Goal: Task Accomplishment & Management: Complete application form

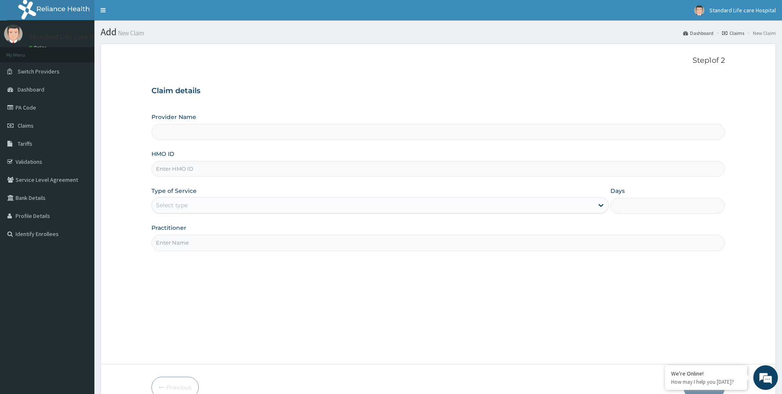
type input "Standard Life Care Hospital"
click at [195, 168] on input "HMO ID" at bounding box center [437, 169] width 573 height 16
type input "fmc/10131/c"
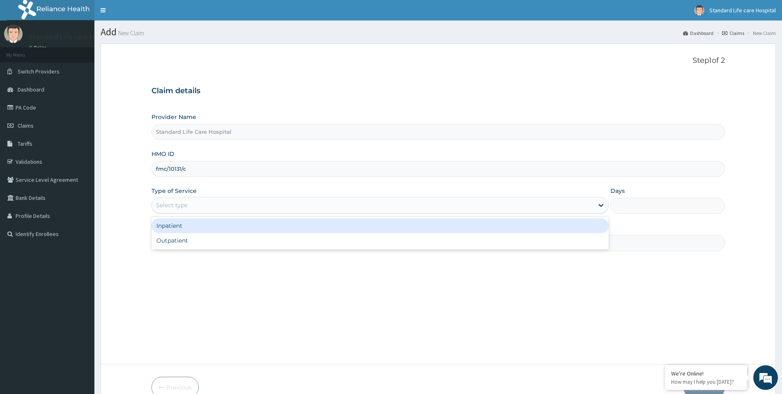
drag, startPoint x: 187, startPoint y: 205, endPoint x: 184, endPoint y: 229, distance: 23.9
click at [186, 211] on div "Select type" at bounding box center [372, 205] width 441 height 13
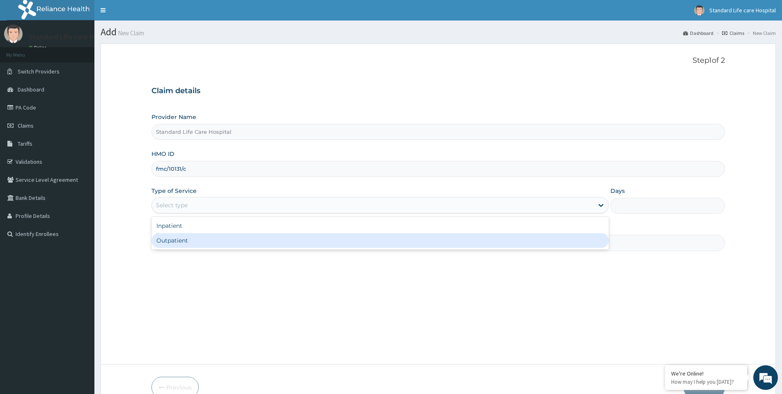
click at [183, 247] on div "Outpatient" at bounding box center [379, 240] width 457 height 15
type input "1"
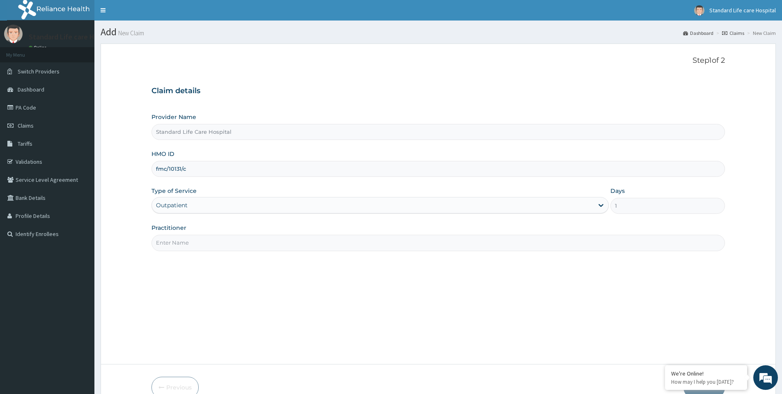
click at [199, 246] on input "Practitioner" at bounding box center [437, 243] width 573 height 16
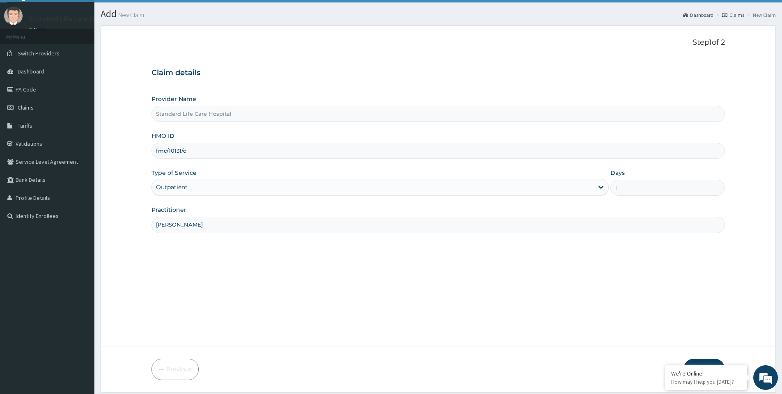
scroll to position [44, 0]
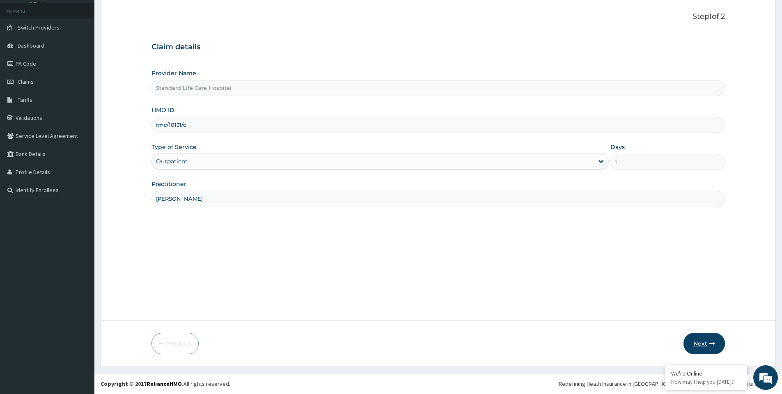
type input "dr korede"
click at [699, 345] on button "Next" at bounding box center [703, 343] width 41 height 21
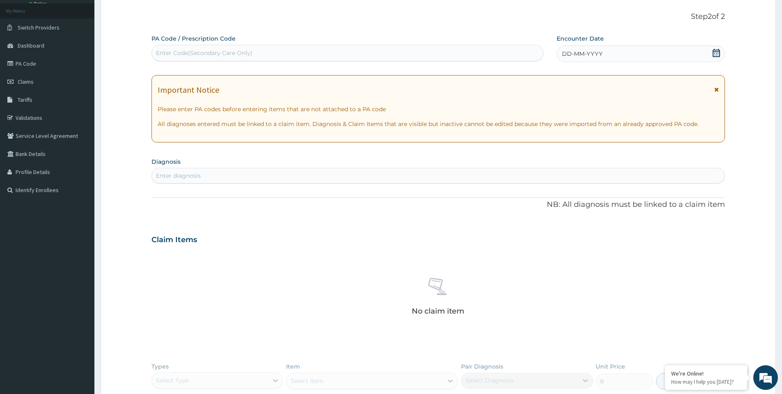
click at [718, 54] on icon at bounding box center [716, 53] width 8 height 8
click at [293, 51] on div "Enter Code(Secondary Care Only)" at bounding box center [347, 52] width 391 height 13
type input "PA/283054"
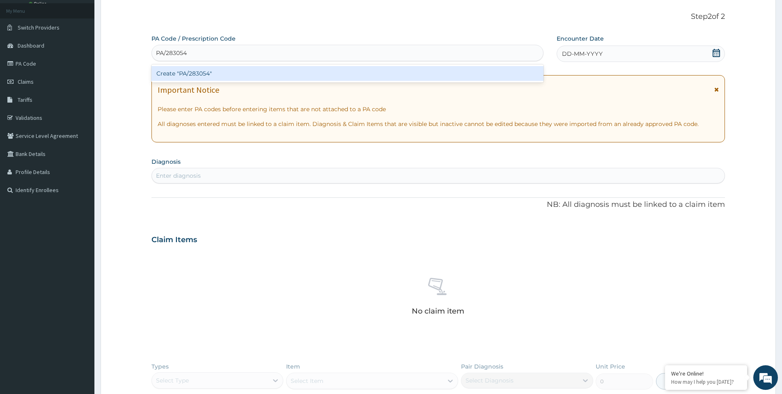
click at [272, 77] on div "Create "PA/283054"" at bounding box center [347, 73] width 392 height 15
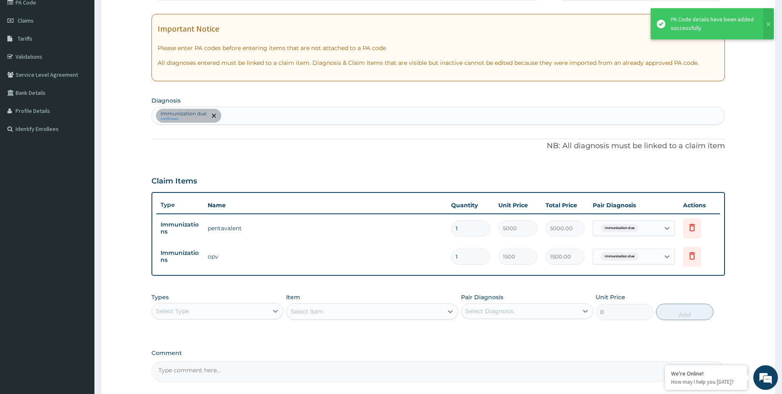
scroll to position [179, 0]
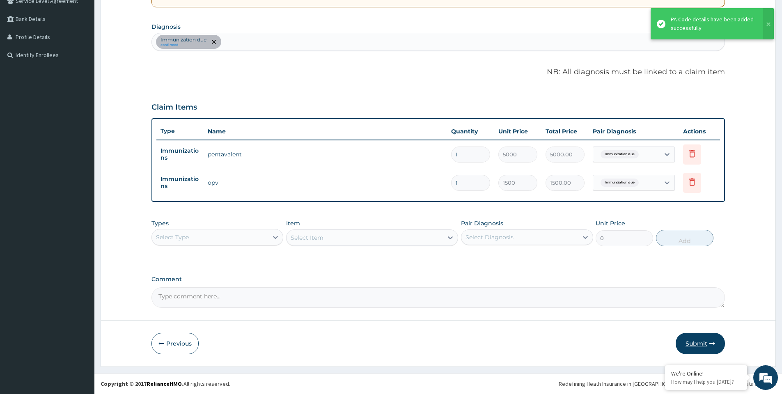
click at [696, 336] on button "Submit" at bounding box center [699, 343] width 49 height 21
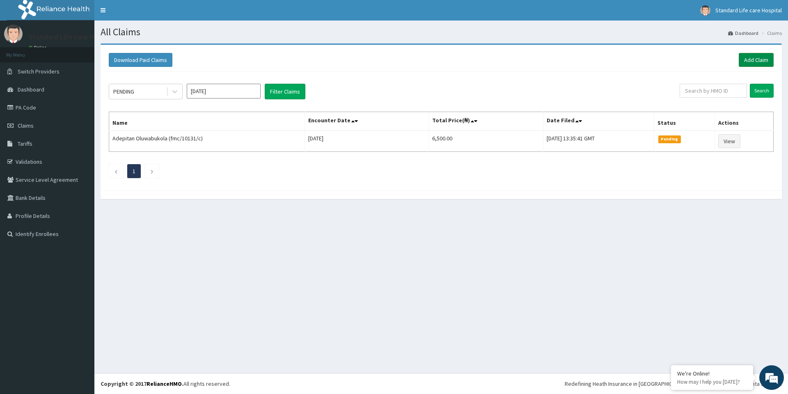
click at [755, 62] on link "Add Claim" at bounding box center [756, 60] width 35 height 14
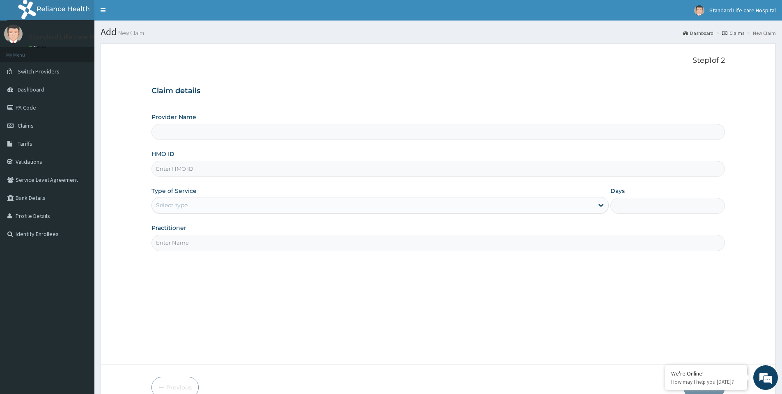
type input "Standard Life Care Hospital"
click at [171, 169] on input "HMO ID" at bounding box center [437, 169] width 573 height 16
type input "PRN/10135/A"
click at [175, 208] on div "Select type" at bounding box center [172, 205] width 32 height 8
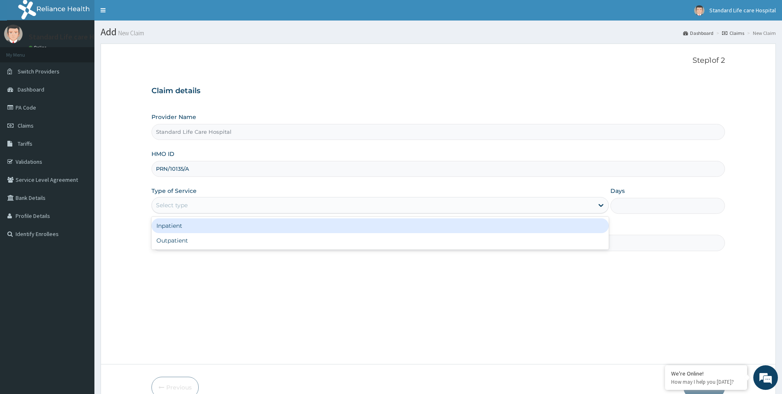
click at [173, 228] on div "Inpatient" at bounding box center [379, 225] width 457 height 15
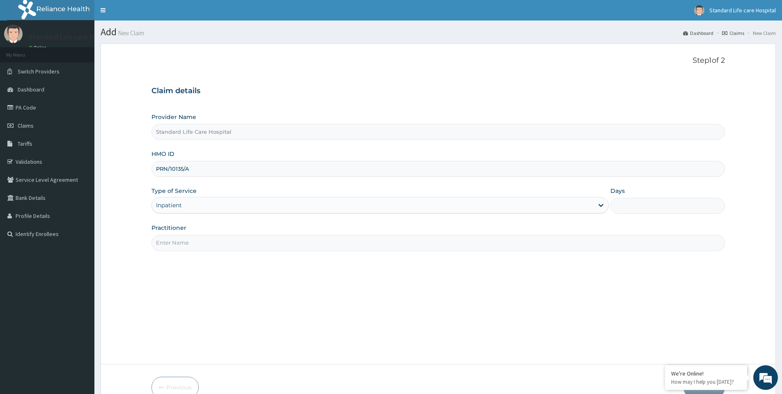
click at [183, 239] on input "Practitioner" at bounding box center [437, 243] width 573 height 16
type input "[PERSON_NAME]"
click at [622, 208] on input "Days" at bounding box center [667, 206] width 114 height 16
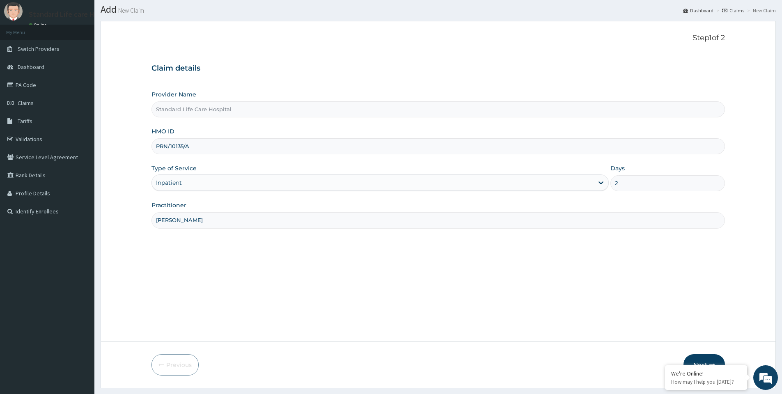
scroll to position [44, 0]
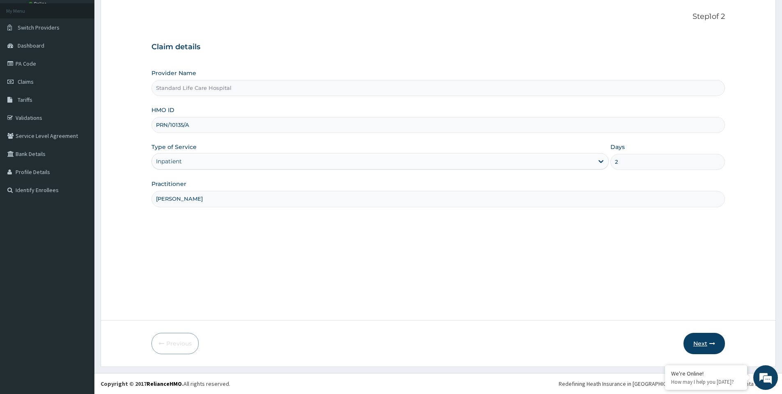
type input "2"
click at [700, 340] on button "Next" at bounding box center [703, 343] width 41 height 21
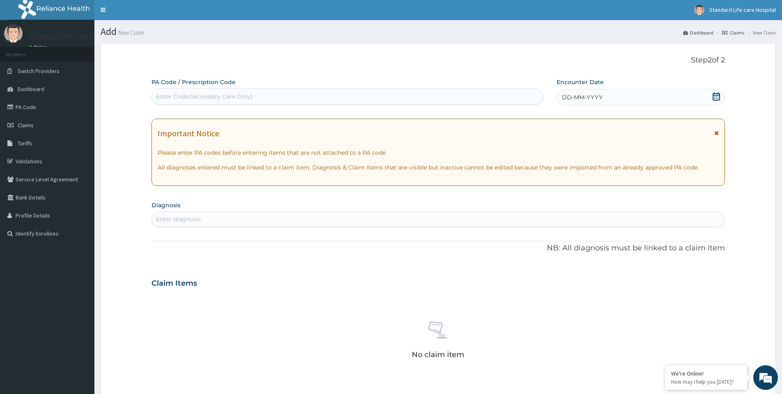
scroll to position [0, 0]
click at [279, 95] on div "Enter Code(Secondary Care Only)" at bounding box center [347, 96] width 391 height 13
type input "PA/2B24D9"
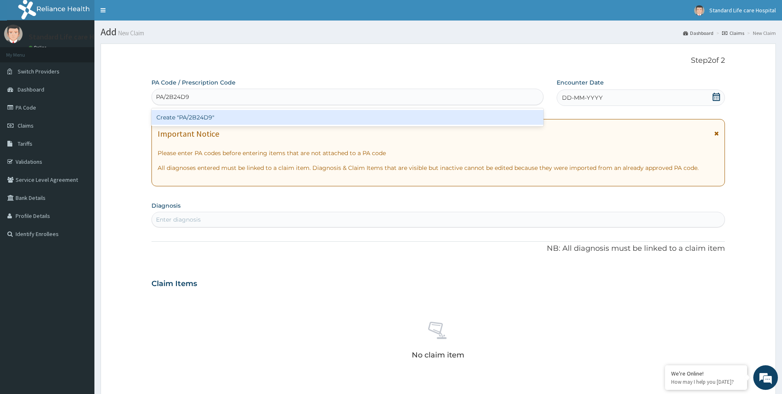
click at [273, 118] on div "Create "PA/2B24D9"" at bounding box center [347, 117] width 392 height 15
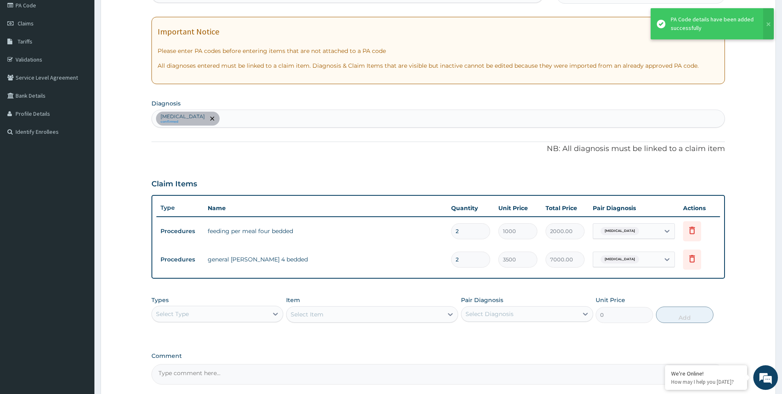
scroll to position [179, 0]
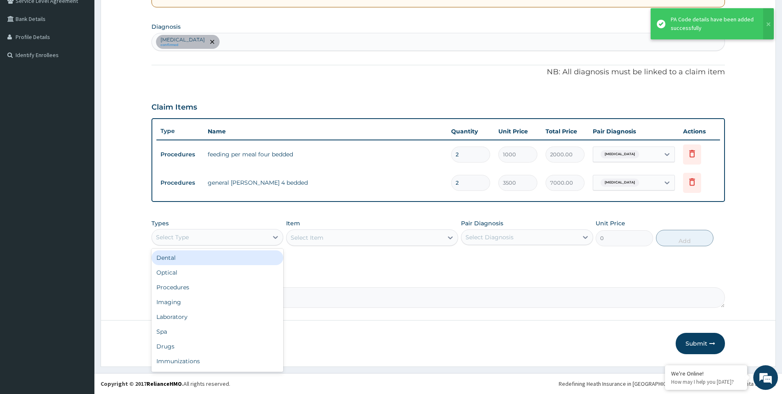
drag, startPoint x: 242, startPoint y: 239, endPoint x: 221, endPoint y: 259, distance: 29.0
click at [242, 240] on div "Select Type" at bounding box center [210, 237] width 116 height 13
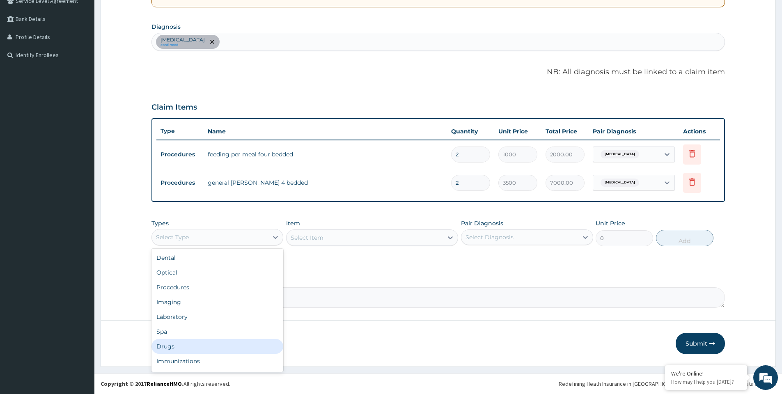
click at [188, 345] on div "Drugs" at bounding box center [217, 346] width 132 height 15
click at [334, 240] on div "Select Item" at bounding box center [364, 237] width 156 height 13
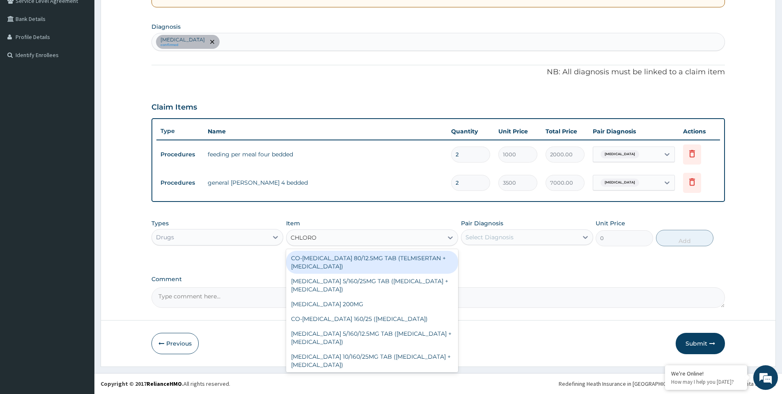
type input "CHLOROQ"
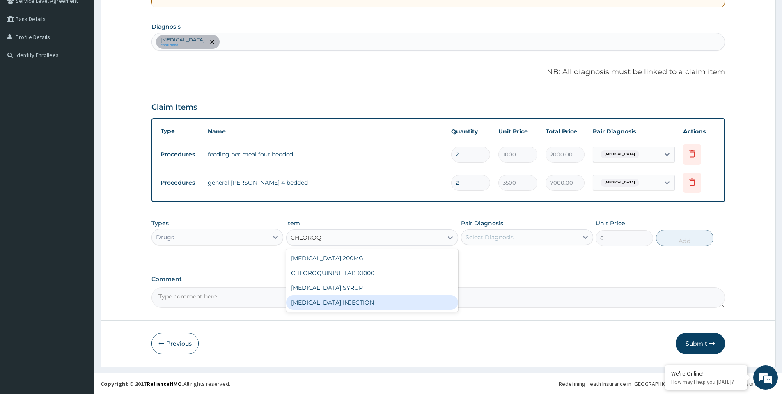
click at [340, 305] on div "CHLOROQUINE INJECTION" at bounding box center [372, 302] width 172 height 15
type input "1000"
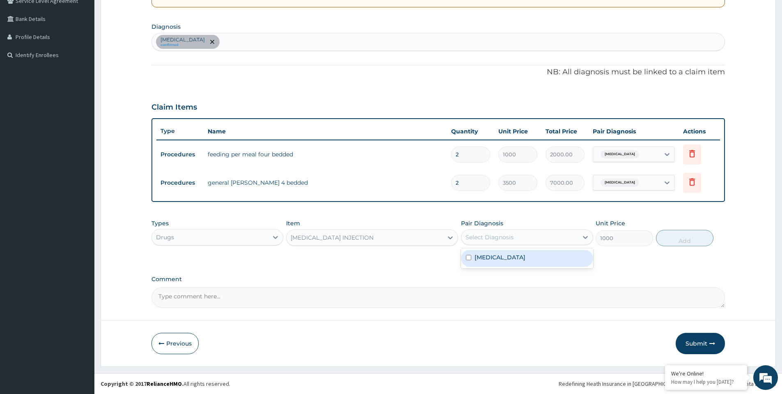
click at [495, 241] on div "Select Diagnosis" at bounding box center [519, 237] width 116 height 13
click at [498, 260] on div "Malaria" at bounding box center [527, 258] width 132 height 17
checkbox input "true"
click at [668, 235] on button "Add" at bounding box center [684, 238] width 57 height 16
type input "0"
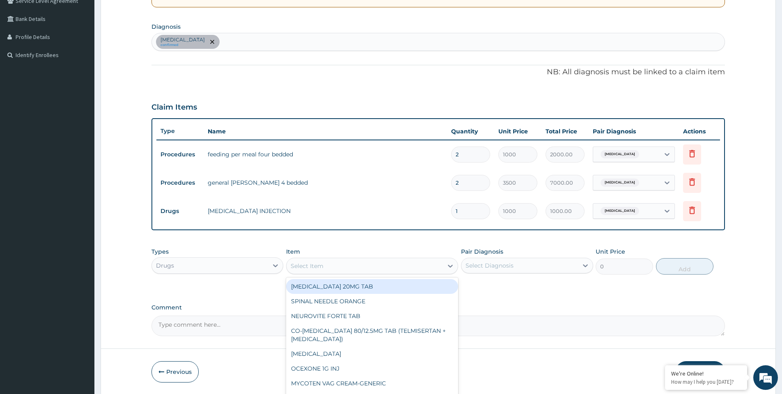
click at [316, 265] on div "Select Item" at bounding box center [306, 266] width 33 height 8
type input "PROME"
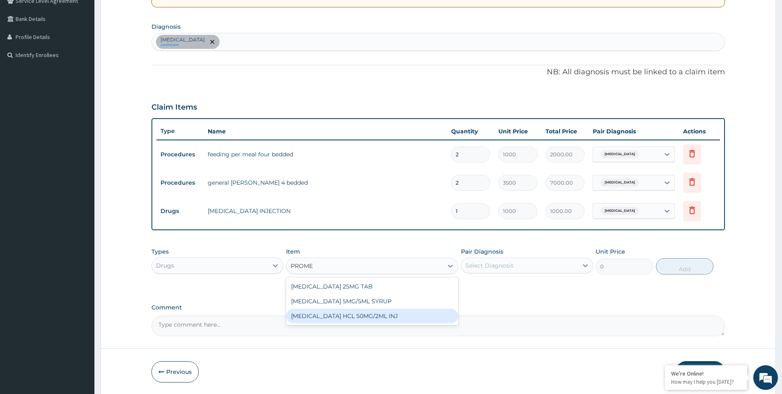
click at [350, 320] on div "PROMETHAZINE HCL 50MG/2ML INJ" at bounding box center [372, 316] width 172 height 15
type input "700"
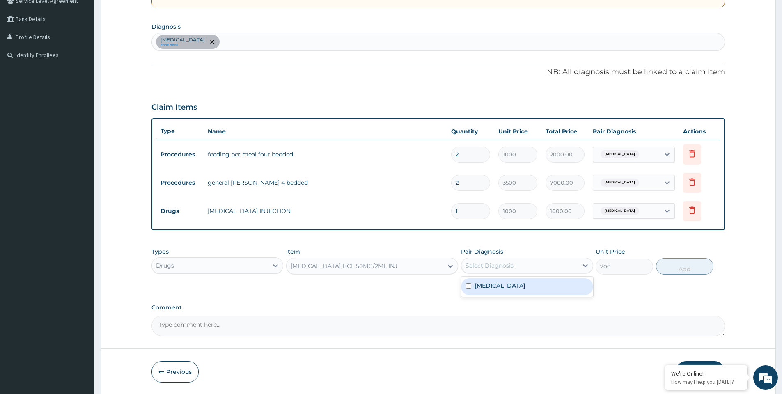
click at [488, 265] on div "Select Diagnosis" at bounding box center [489, 265] width 48 height 8
click at [489, 286] on label "Malaria" at bounding box center [499, 285] width 51 height 8
checkbox input "true"
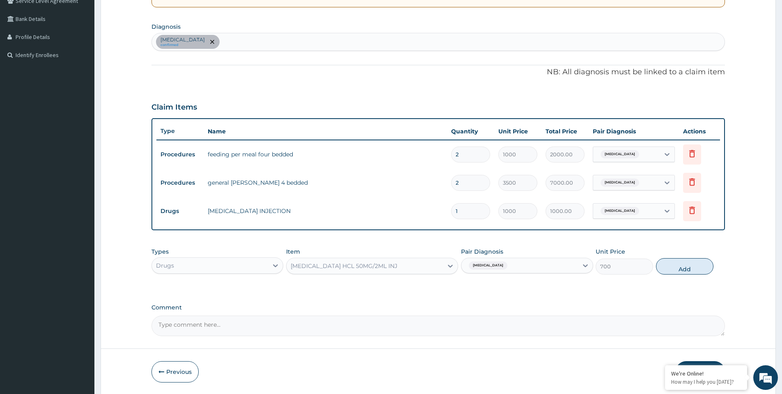
drag, startPoint x: 666, startPoint y: 266, endPoint x: 604, endPoint y: 264, distance: 62.0
click at [663, 266] on button "Add" at bounding box center [684, 266] width 57 height 16
type input "0"
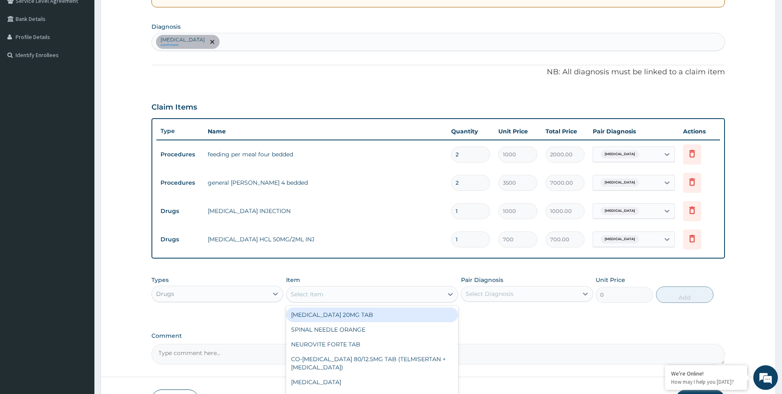
click at [320, 295] on div "Select Item" at bounding box center [306, 294] width 33 height 8
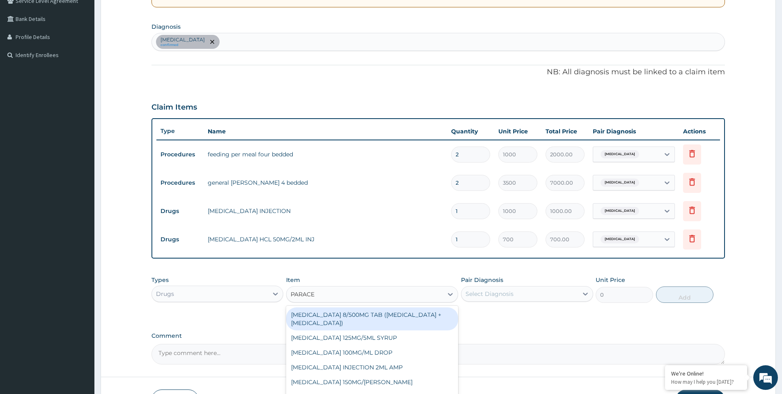
type input "PARACET"
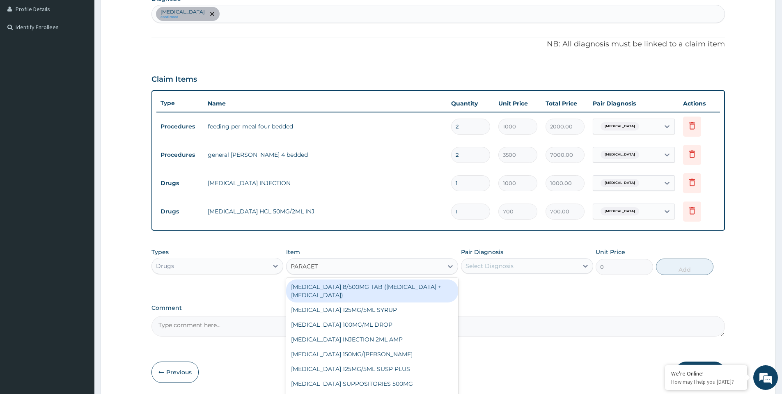
scroll to position [235, 0]
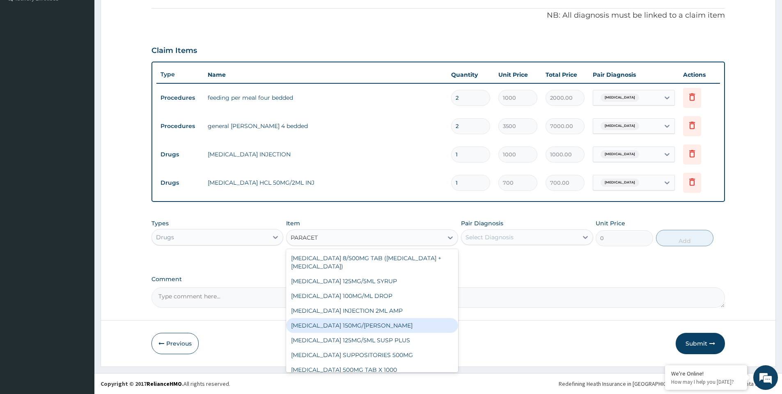
drag, startPoint x: 385, startPoint y: 325, endPoint x: 398, endPoint y: 320, distance: 13.5
click at [386, 324] on div "PARACETAMOL 150MG/ML VIAL" at bounding box center [372, 325] width 172 height 15
type input "724.5"
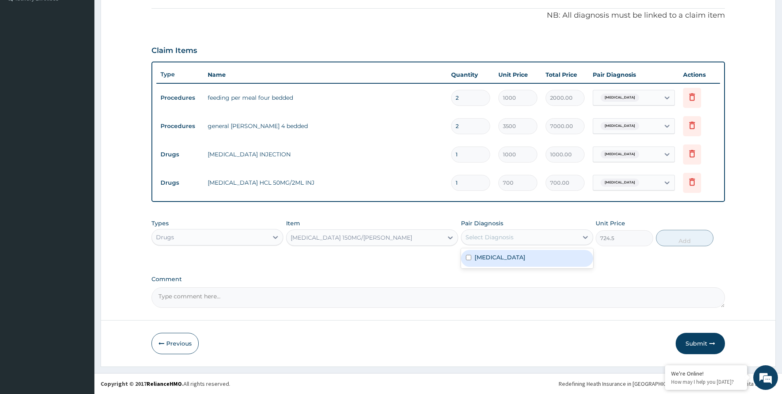
drag, startPoint x: 488, startPoint y: 236, endPoint x: 494, endPoint y: 261, distance: 26.0
click at [489, 244] on div "Select Diagnosis" at bounding box center [527, 237] width 132 height 16
click at [494, 264] on div "Malaria" at bounding box center [527, 258] width 132 height 17
checkbox input "true"
click at [668, 237] on button "Add" at bounding box center [684, 238] width 57 height 16
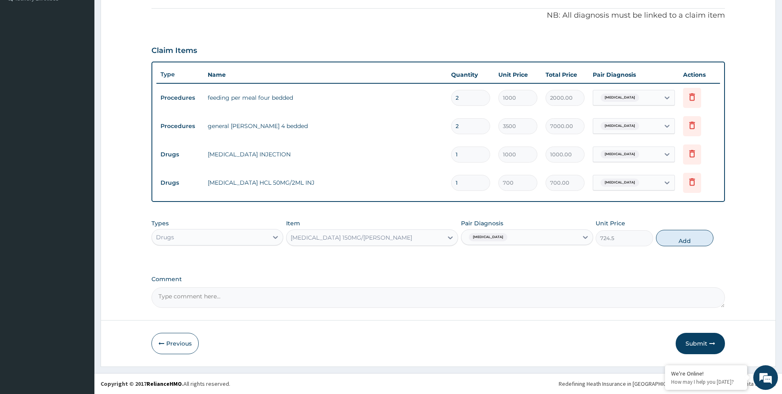
type input "0"
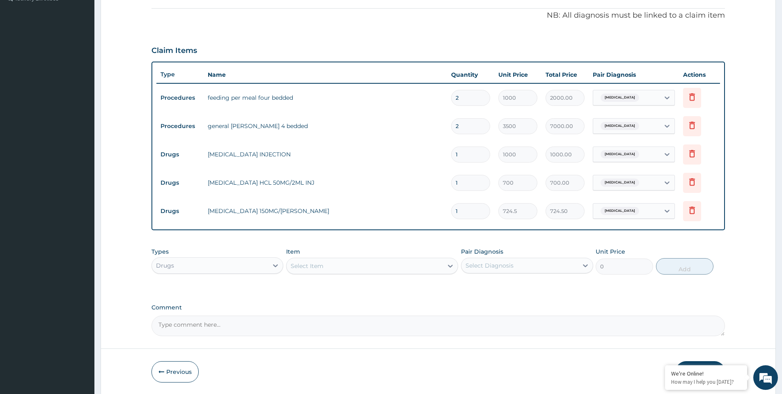
click at [366, 269] on div "Select Item" at bounding box center [364, 265] width 156 height 13
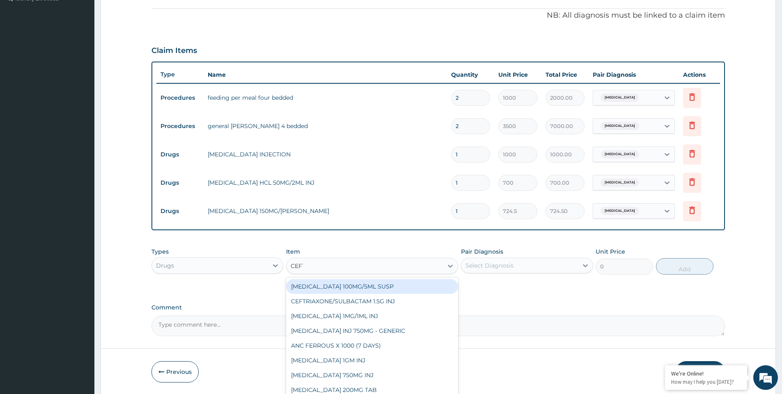
type input "CEFTR"
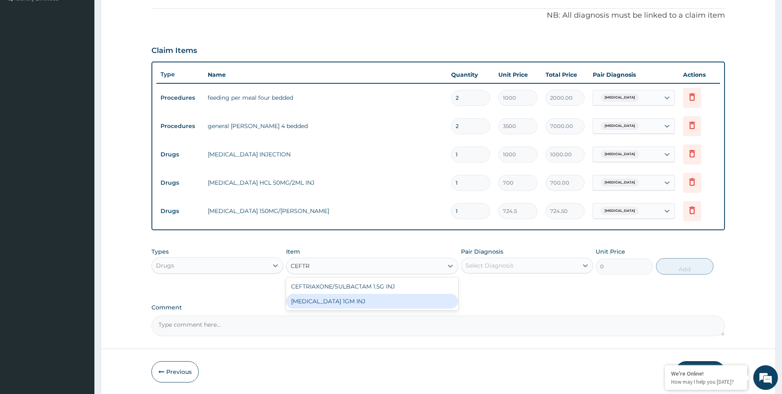
drag, startPoint x: 355, startPoint y: 301, endPoint x: 418, endPoint y: 283, distance: 65.7
click at [356, 299] on div "CEFTRIAXONE 1GM INJ" at bounding box center [372, 301] width 172 height 15
type input "1400"
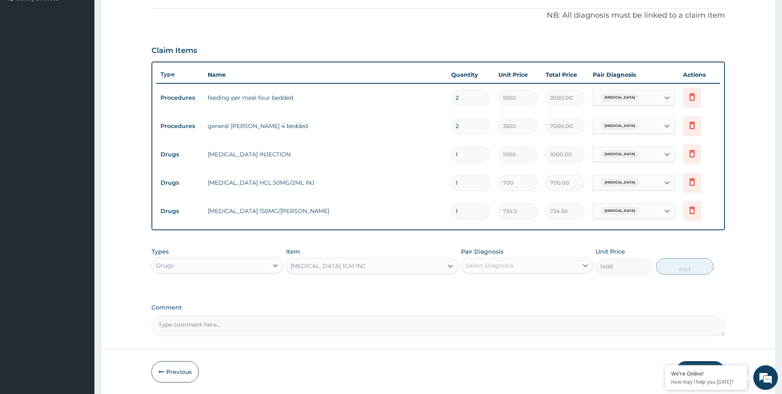
click at [496, 267] on div "Select Diagnosis" at bounding box center [489, 265] width 48 height 8
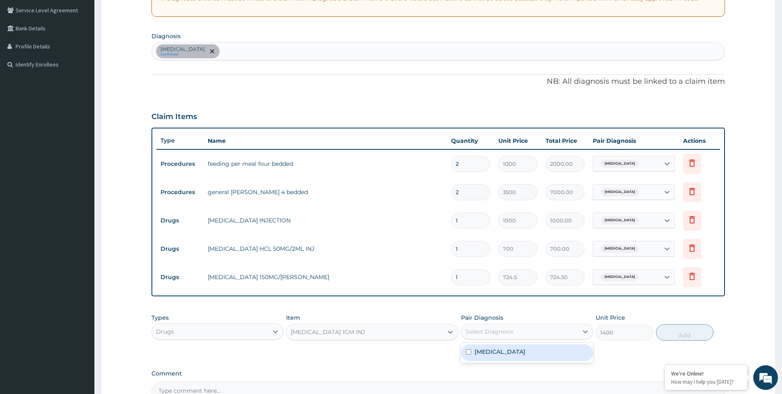
scroll to position [112, 0]
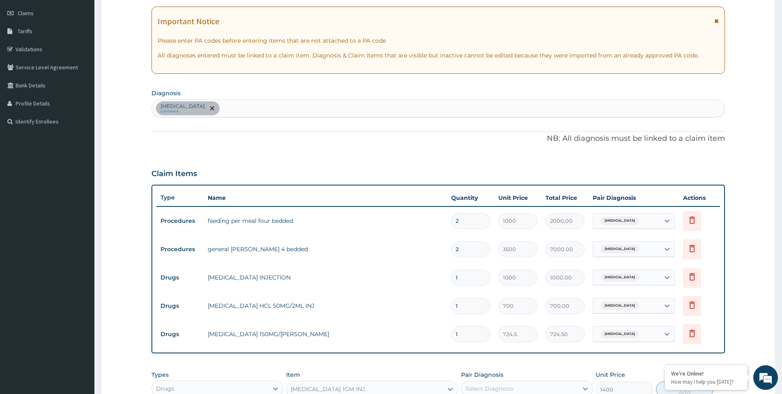
click at [224, 107] on div "Malaria confirmed" at bounding box center [438, 108] width 572 height 17
type input "SEPSIS"
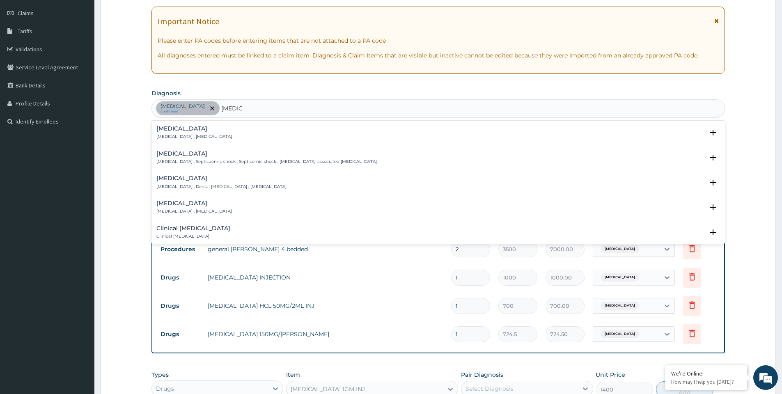
click at [178, 135] on p "Systemic infection , Sepsis" at bounding box center [193, 137] width 75 height 6
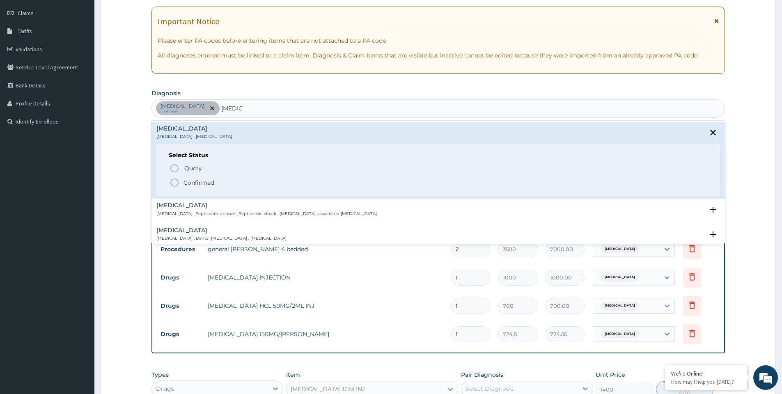
click at [174, 183] on icon "status option filled" at bounding box center [174, 183] width 10 height 10
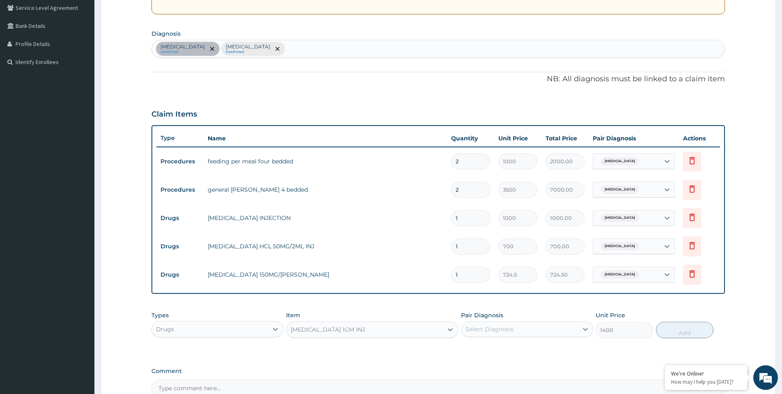
scroll to position [264, 0]
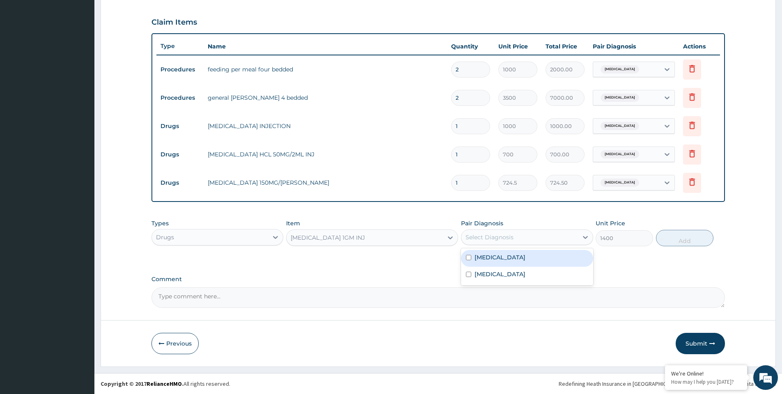
drag, startPoint x: 483, startPoint y: 238, endPoint x: 484, endPoint y: 253, distance: 14.8
click at [483, 238] on div "Select Diagnosis" at bounding box center [489, 237] width 48 height 8
click at [485, 273] on label "Sepsis" at bounding box center [499, 274] width 51 height 8
checkbox input "true"
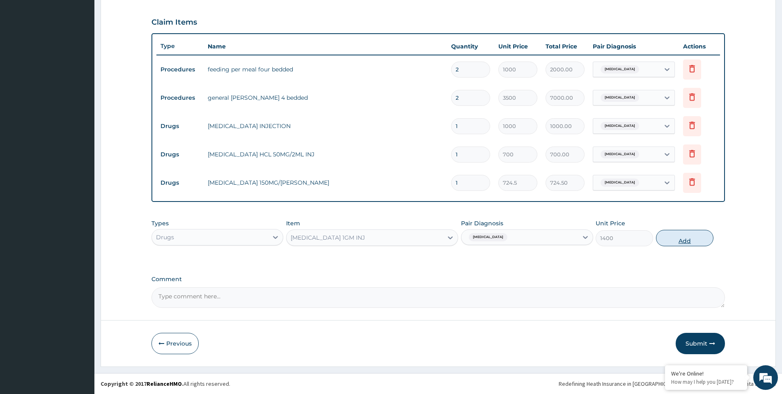
click at [675, 240] on button "Add" at bounding box center [684, 238] width 57 height 16
type input "0"
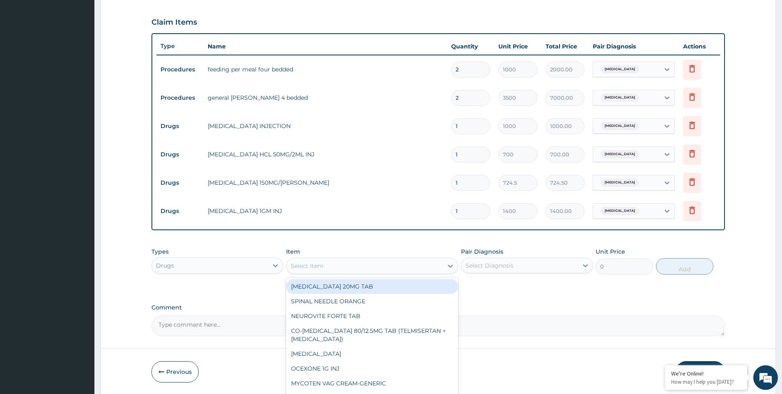
click at [361, 270] on div "Select Item" at bounding box center [364, 265] width 156 height 13
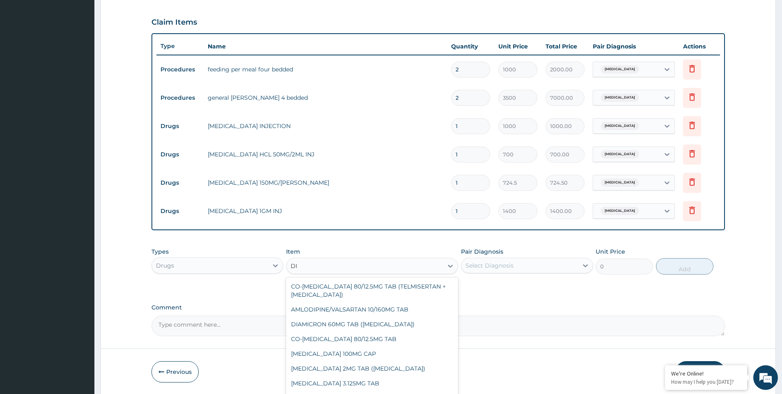
type input "D"
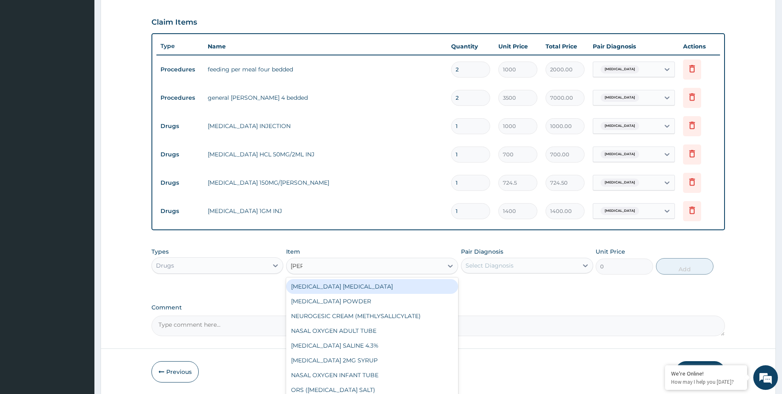
type input "SALI"
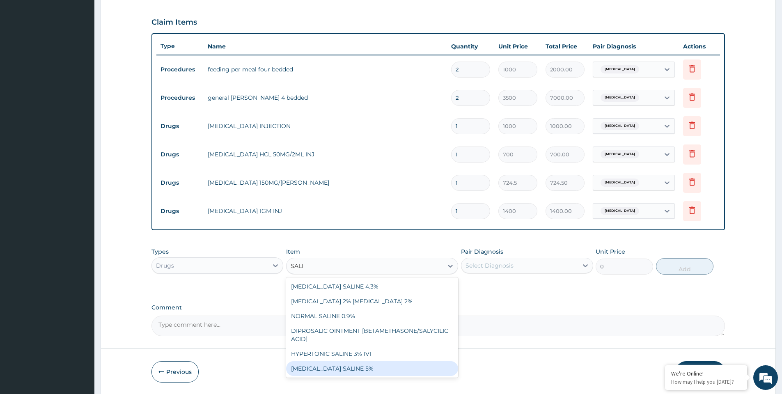
drag, startPoint x: 354, startPoint y: 369, endPoint x: 418, endPoint y: 322, distance: 79.9
click at [361, 364] on div "DEXTROSE SALINE 5%" at bounding box center [372, 368] width 172 height 15
type input "1312.5"
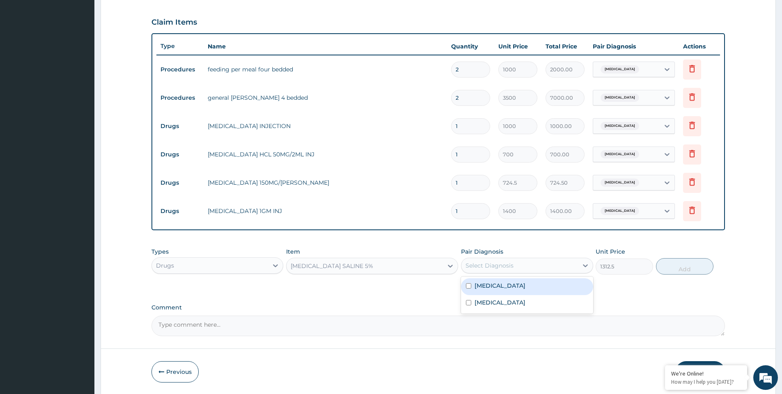
drag, startPoint x: 491, startPoint y: 269, endPoint x: 495, endPoint y: 288, distance: 20.1
click at [492, 272] on div "Select Diagnosis" at bounding box center [527, 266] width 132 height 16
click at [505, 289] on div "Malaria" at bounding box center [527, 286] width 132 height 17
checkbox input "true"
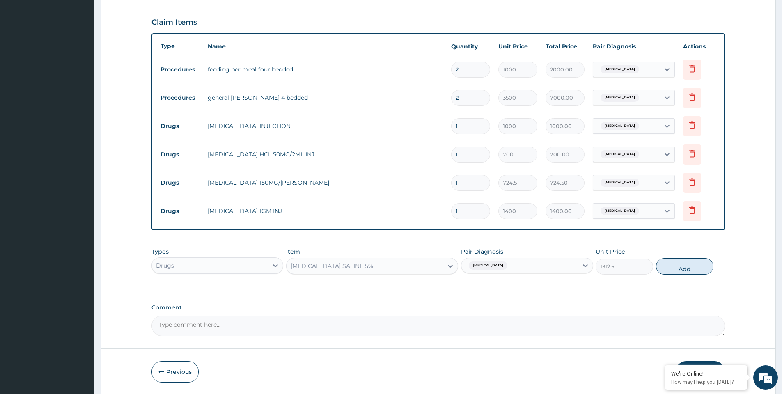
click at [669, 266] on button "Add" at bounding box center [684, 266] width 57 height 16
type input "0"
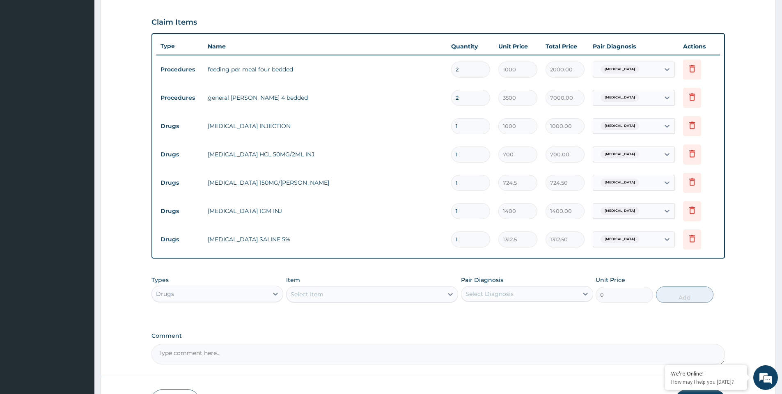
drag, startPoint x: 465, startPoint y: 213, endPoint x: 448, endPoint y: 215, distance: 16.5
click at [448, 215] on td "1" at bounding box center [470, 211] width 47 height 24
drag, startPoint x: 464, startPoint y: 181, endPoint x: 447, endPoint y: 185, distance: 16.9
click at [447, 185] on td "1" at bounding box center [470, 183] width 47 height 24
type input "13"
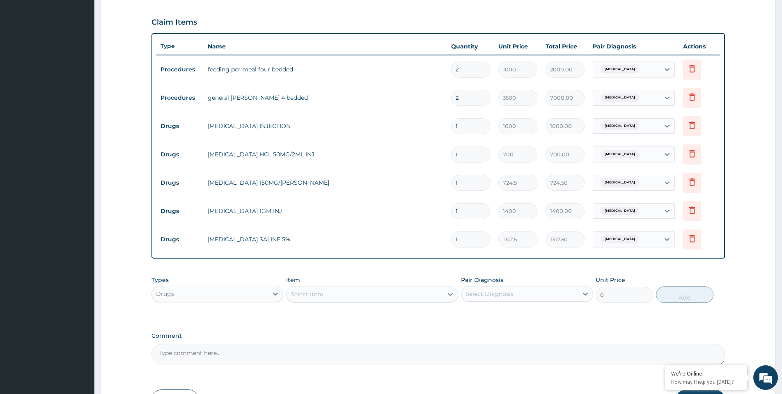
type input "9418.50"
type input "13"
drag, startPoint x: 467, startPoint y: 124, endPoint x: 449, endPoint y: 128, distance: 19.0
click at [452, 128] on input "1" at bounding box center [470, 126] width 39 height 16
type input "3"
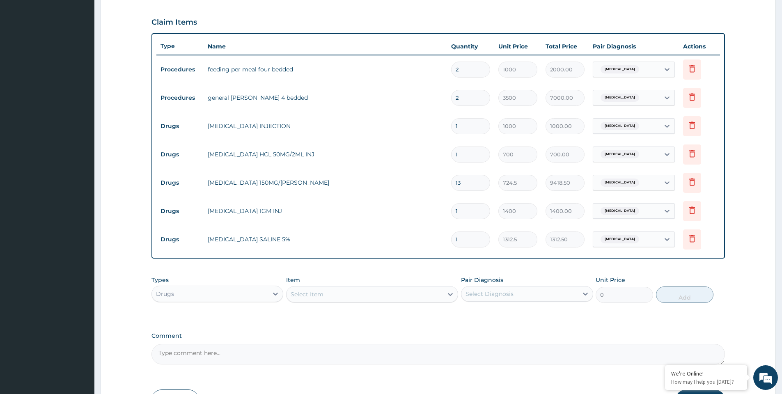
type input "3000.00"
type input "3"
drag, startPoint x: 468, startPoint y: 153, endPoint x: 455, endPoint y: 157, distance: 13.5
click at [455, 157] on input "1" at bounding box center [470, 154] width 39 height 16
type input "3"
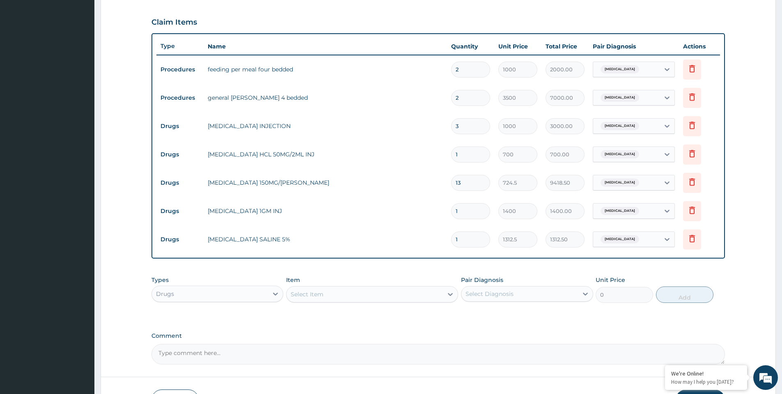
type input "2100.00"
type input "3"
click at [242, 293] on div "Drugs" at bounding box center [210, 293] width 116 height 13
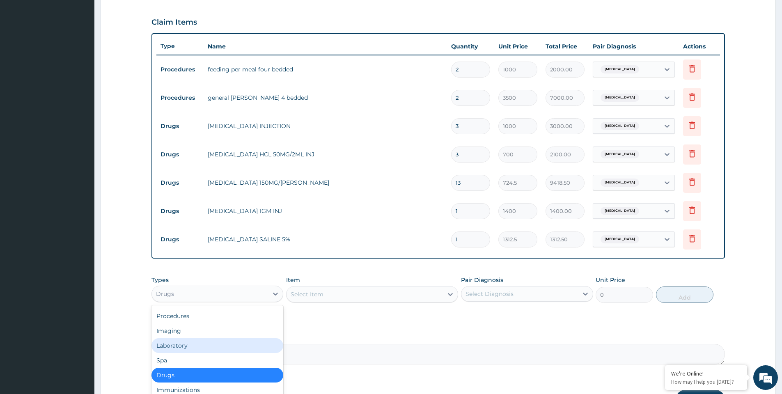
click at [204, 347] on div "Laboratory" at bounding box center [217, 345] width 132 height 15
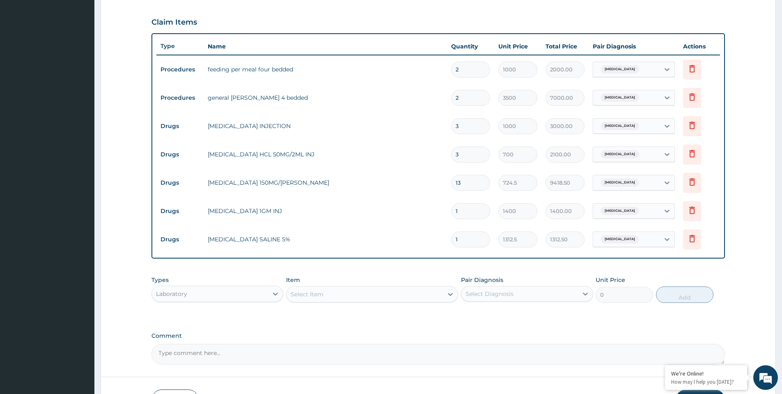
click at [327, 295] on div "Select Item" at bounding box center [364, 294] width 156 height 13
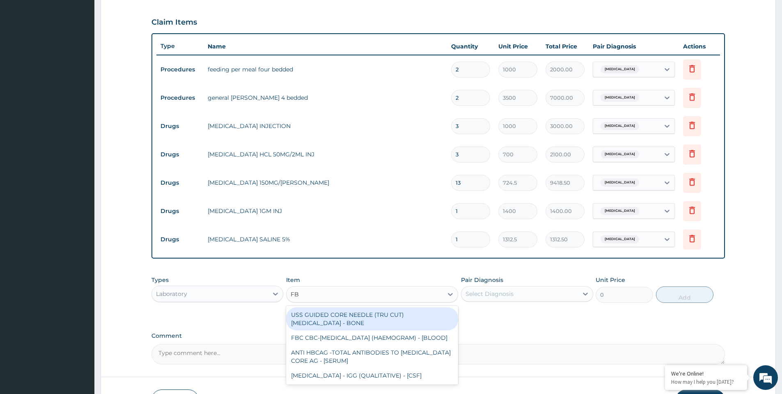
type input "FBC"
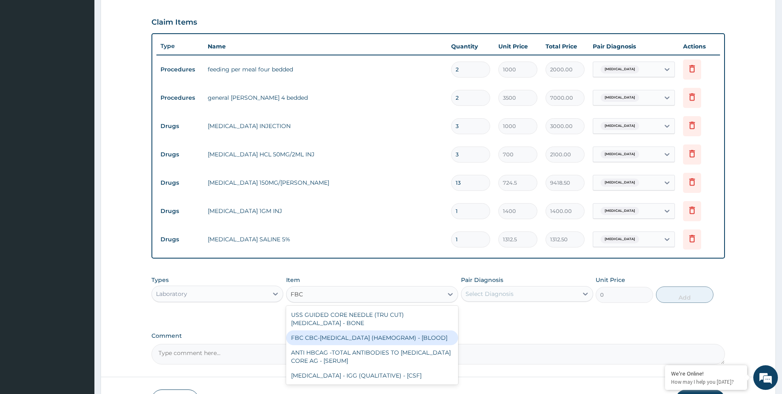
drag, startPoint x: 355, startPoint y: 333, endPoint x: 428, endPoint y: 317, distance: 74.4
click at [357, 333] on div "FBC CBC-COMPLETE BLOOD COUNT (HAEMOGRAM) - [BLOOD]" at bounding box center [372, 337] width 172 height 15
type input "3000"
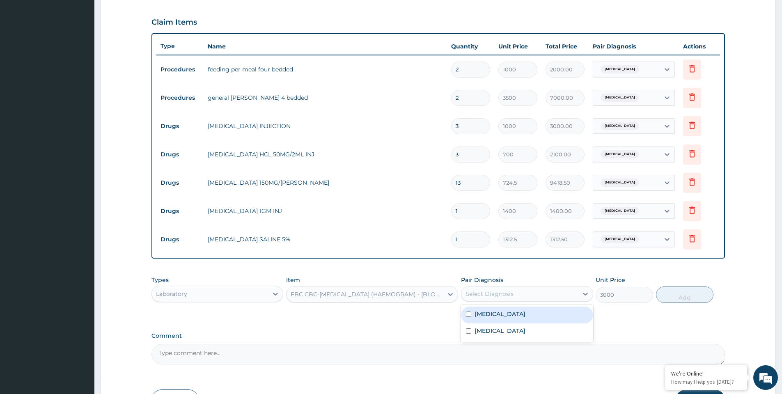
click at [474, 300] on div "Select Diagnosis" at bounding box center [527, 294] width 132 height 16
click at [476, 330] on label "Sepsis" at bounding box center [499, 331] width 51 height 8
checkbox input "true"
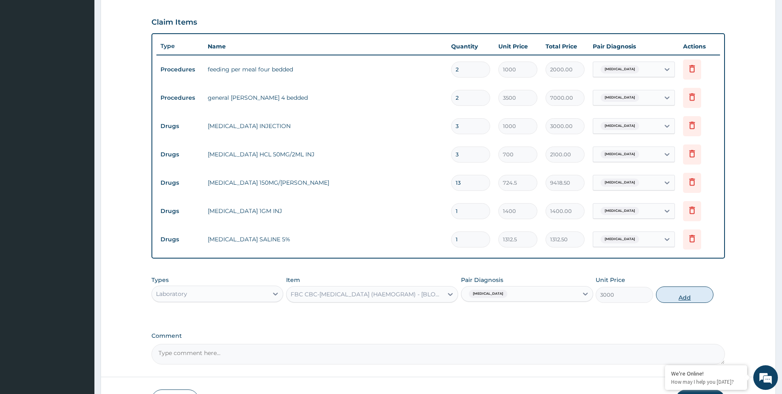
click at [679, 292] on button "Add" at bounding box center [684, 294] width 57 height 16
type input "0"
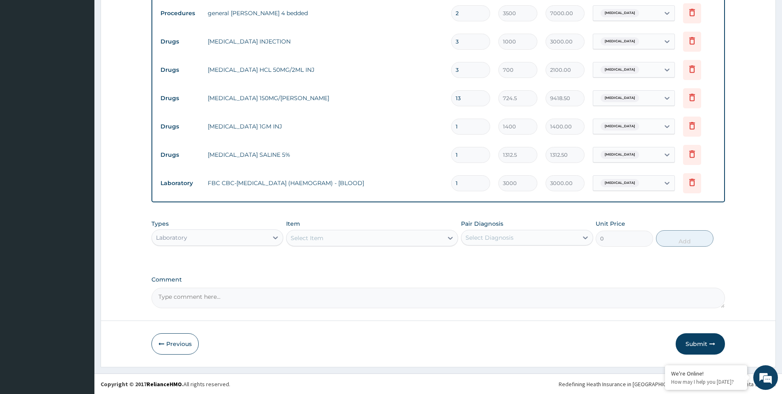
scroll to position [349, 0]
click at [347, 238] on div "Select Item" at bounding box center [364, 237] width 156 height 13
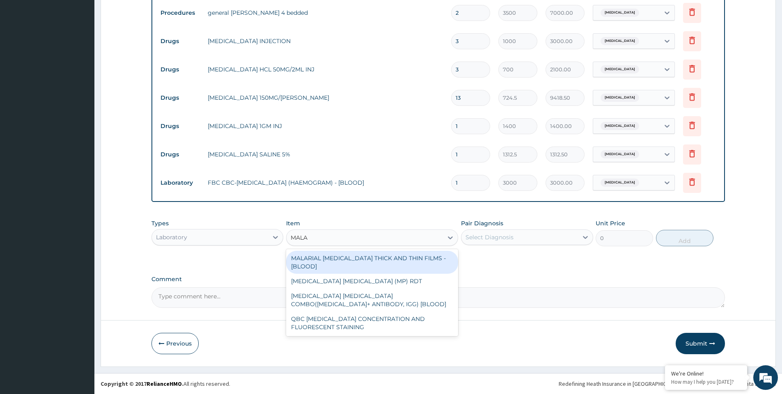
type input "MALAR"
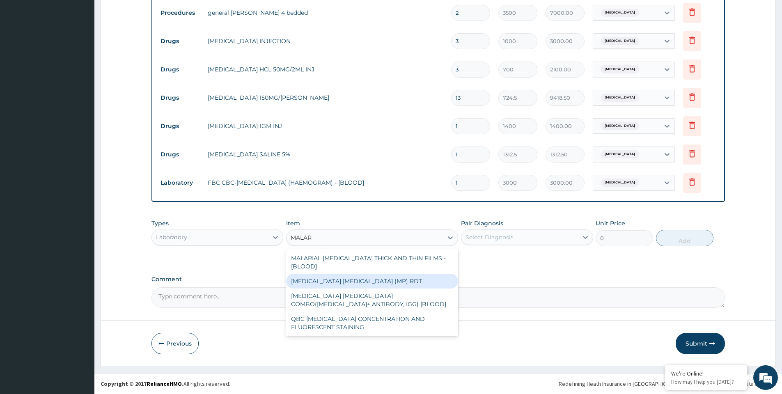
click at [352, 274] on div "MALARIA PARASITE (MP) RDT" at bounding box center [372, 281] width 172 height 15
type input "1500"
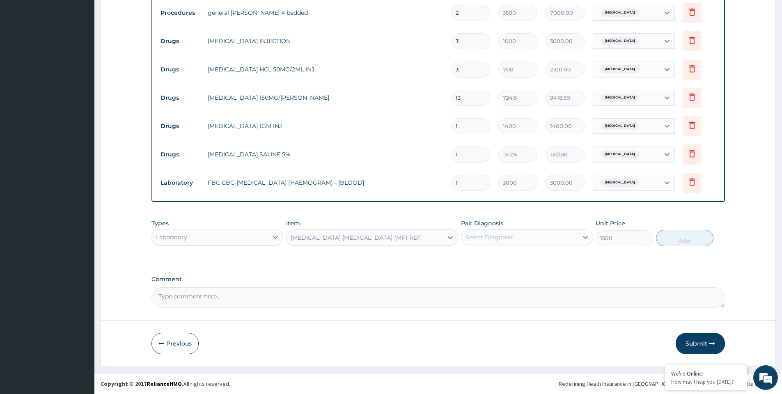
click at [507, 240] on div "Select Diagnosis" at bounding box center [489, 237] width 48 height 8
click at [503, 259] on div "Malaria" at bounding box center [527, 258] width 132 height 17
checkbox input "true"
click at [673, 242] on button "Add" at bounding box center [684, 238] width 57 height 16
type input "0"
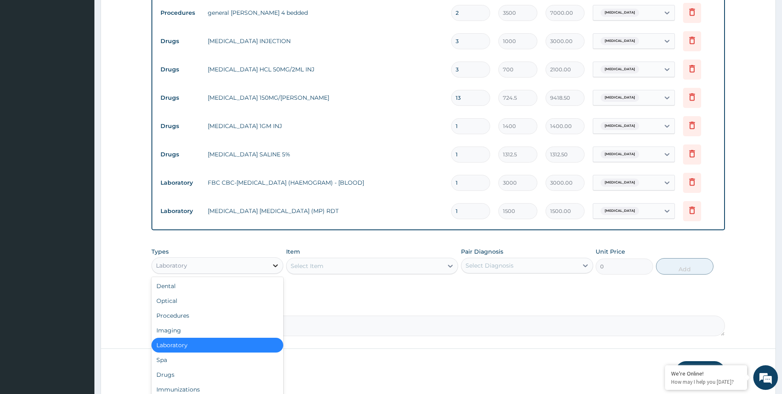
click at [277, 268] on icon at bounding box center [275, 265] width 8 height 8
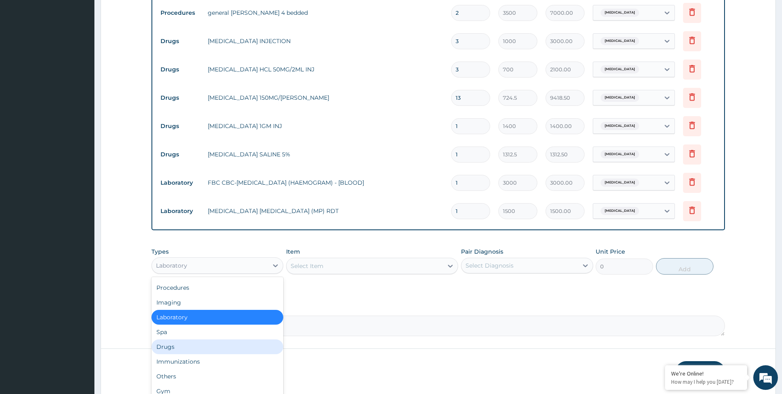
click at [181, 345] on div "Drugs" at bounding box center [217, 346] width 132 height 15
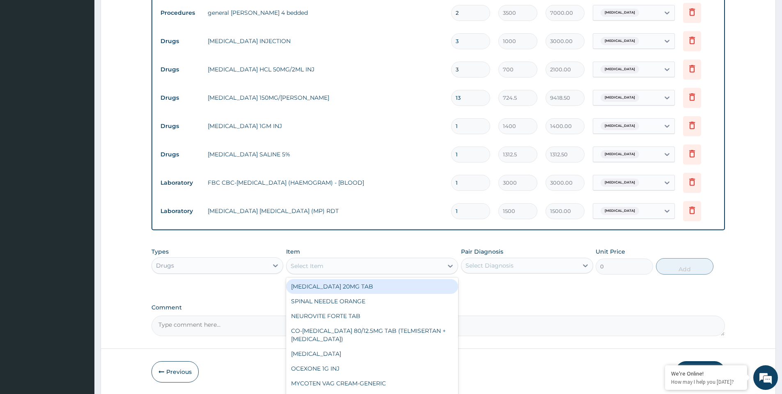
click at [343, 267] on div "Select Item" at bounding box center [364, 265] width 156 height 13
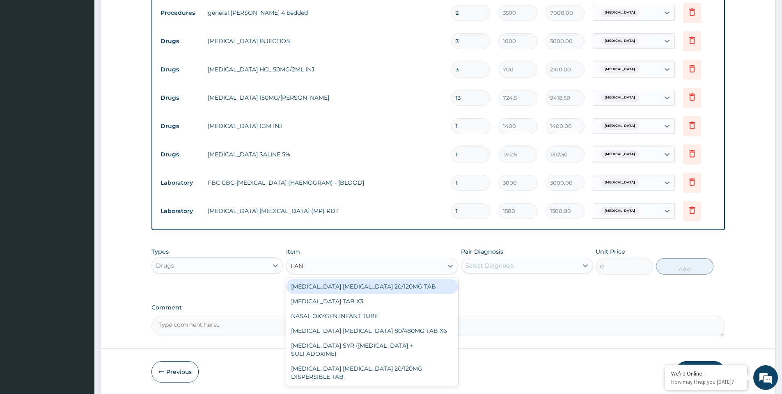
type input "FANS"
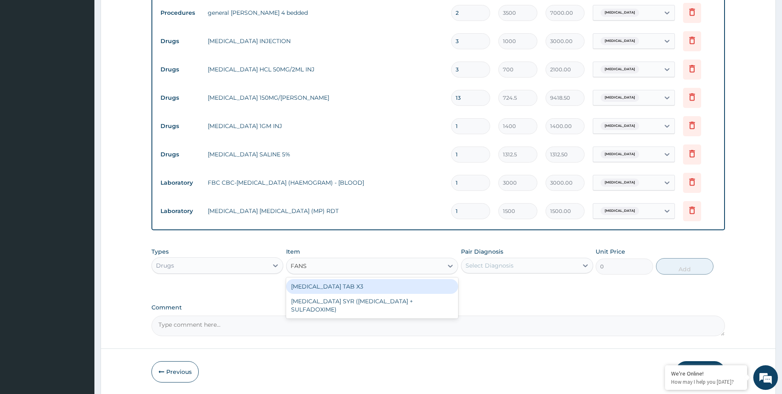
click at [351, 287] on div "FANSIDAR TAB X3" at bounding box center [372, 286] width 172 height 15
type input "210"
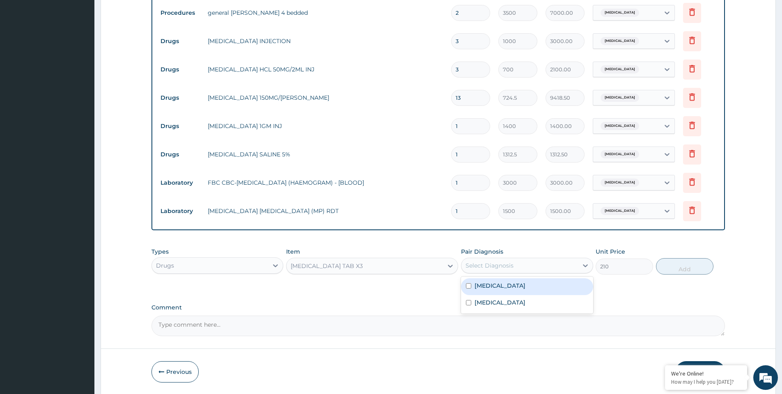
click at [485, 268] on div "Select Diagnosis" at bounding box center [489, 265] width 48 height 8
drag, startPoint x: 507, startPoint y: 285, endPoint x: 590, endPoint y: 276, distance: 83.8
click at [511, 285] on div "Malaria" at bounding box center [527, 286] width 132 height 17
checkbox input "true"
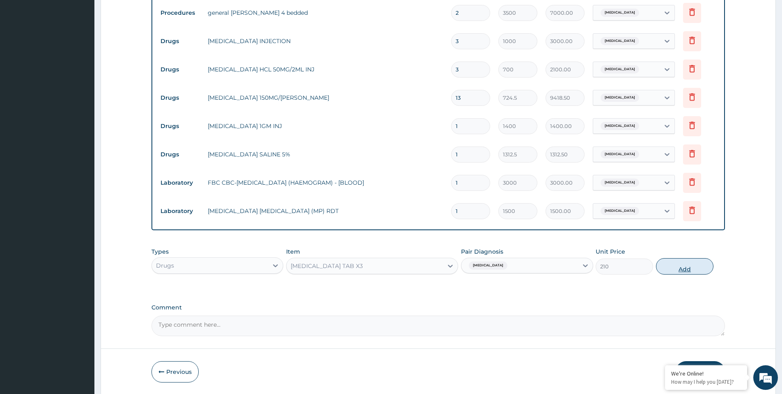
click at [666, 266] on button "Add" at bounding box center [684, 266] width 57 height 16
type input "0"
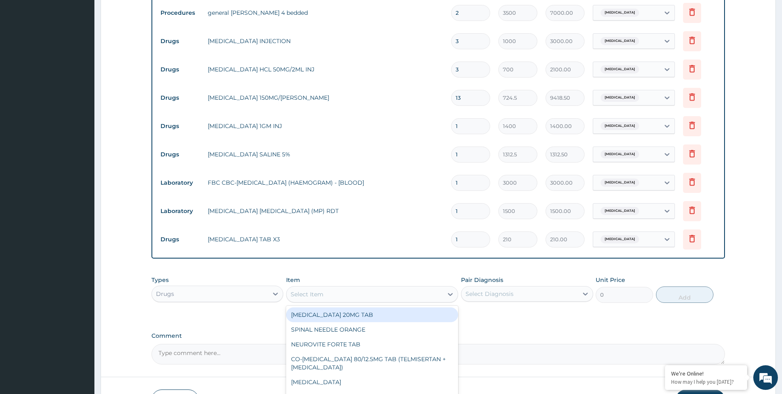
click at [357, 295] on div "Select Item" at bounding box center [364, 294] width 156 height 13
type input "DICLO"
drag, startPoint x: 380, startPoint y: 317, endPoint x: 432, endPoint y: 303, distance: 53.9
click at [381, 316] on div "DICLOFENAC 50MG TAB" at bounding box center [372, 314] width 172 height 15
type input "52.5"
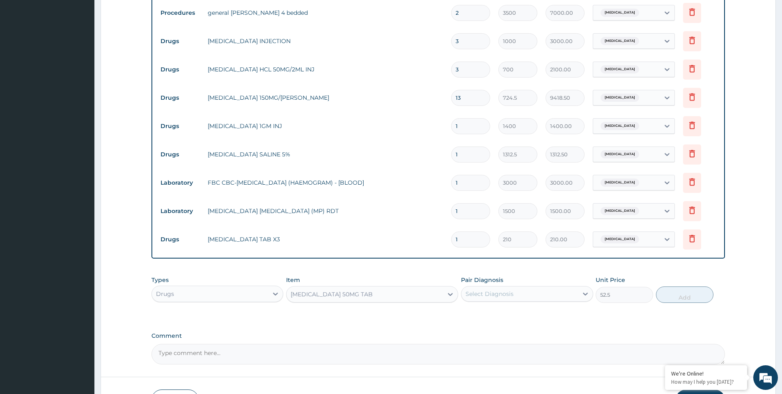
drag, startPoint x: 498, startPoint y: 294, endPoint x: 499, endPoint y: 302, distance: 8.8
click at [498, 294] on div "Select Diagnosis" at bounding box center [489, 294] width 48 height 8
click at [498, 315] on div "Malaria" at bounding box center [527, 314] width 132 height 17
checkbox input "true"
click at [668, 296] on button "Add" at bounding box center [684, 294] width 57 height 16
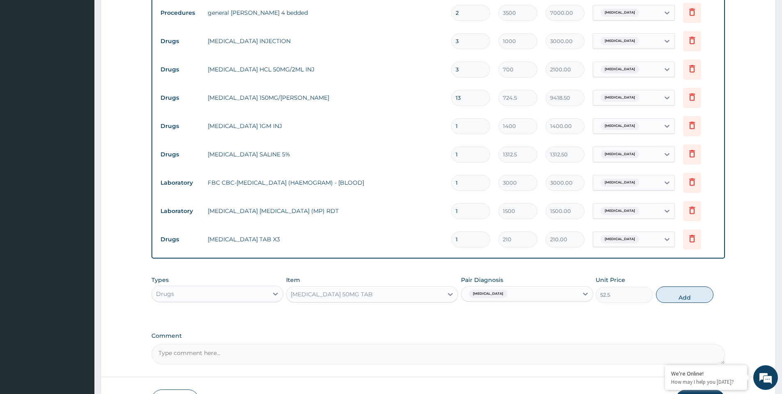
type input "0"
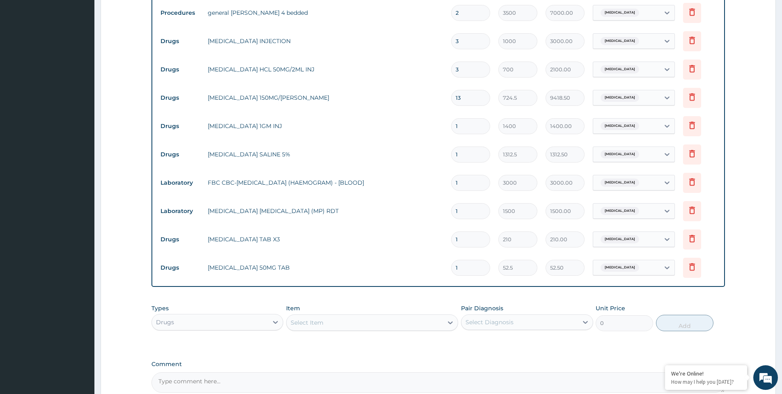
click at [354, 324] on div "Select Item" at bounding box center [364, 322] width 156 height 13
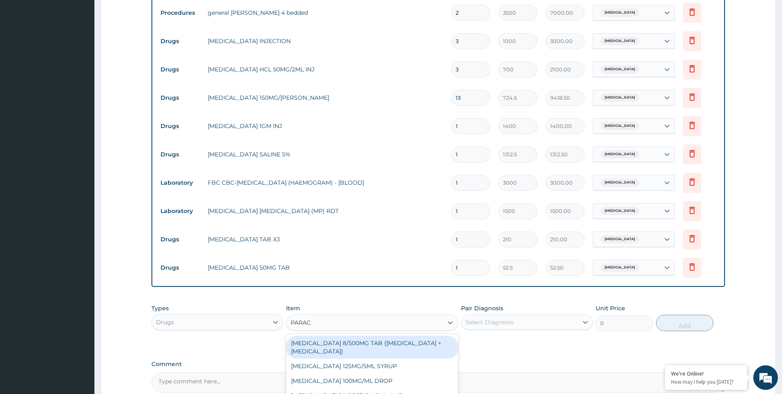
type input "PARACE"
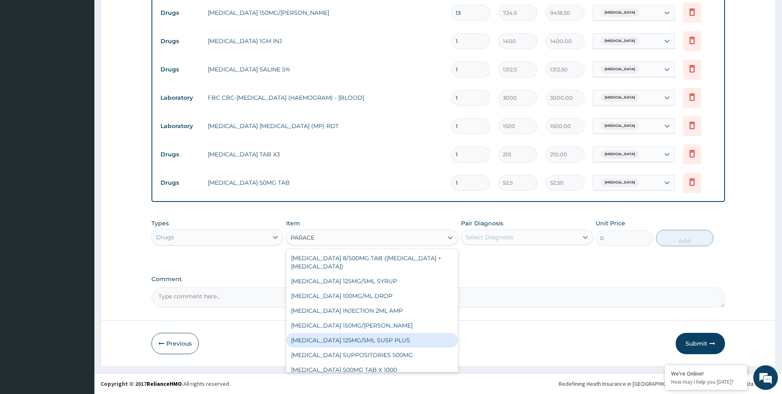
scroll to position [7, 0]
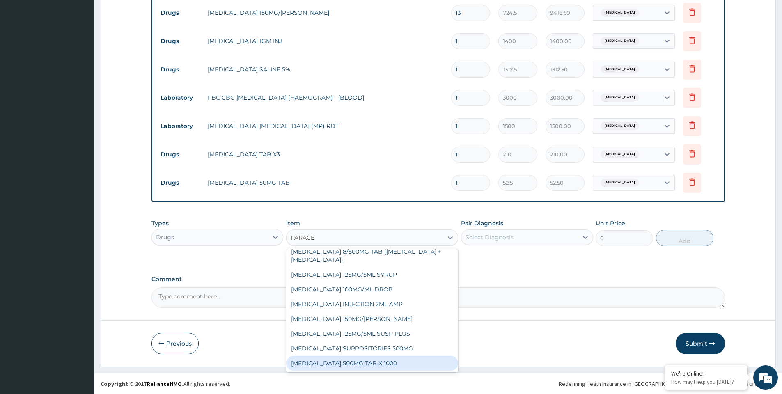
drag, startPoint x: 384, startPoint y: 364, endPoint x: 410, endPoint y: 325, distance: 46.6
click at [385, 360] on div "PARACETAMOL 500MG TAB X 1000" at bounding box center [372, 363] width 172 height 15
type input "11.03"
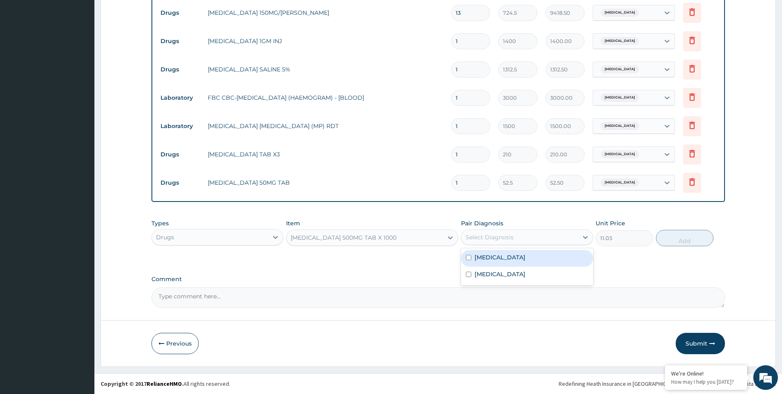
drag, startPoint x: 487, startPoint y: 238, endPoint x: 492, endPoint y: 267, distance: 29.3
click at [487, 241] on div "Select Diagnosis" at bounding box center [489, 237] width 48 height 8
drag, startPoint x: 494, startPoint y: 275, endPoint x: 526, endPoint y: 261, distance: 34.9
click at [498, 271] on div "Sepsis" at bounding box center [527, 275] width 132 height 17
checkbox input "true"
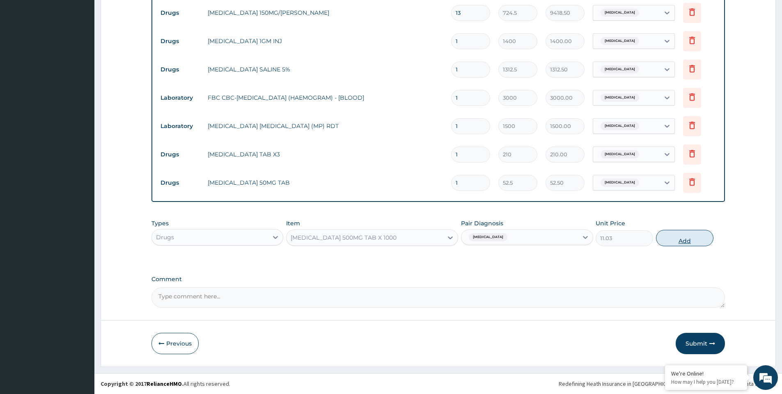
click at [686, 240] on button "Add" at bounding box center [684, 238] width 57 height 16
type input "0"
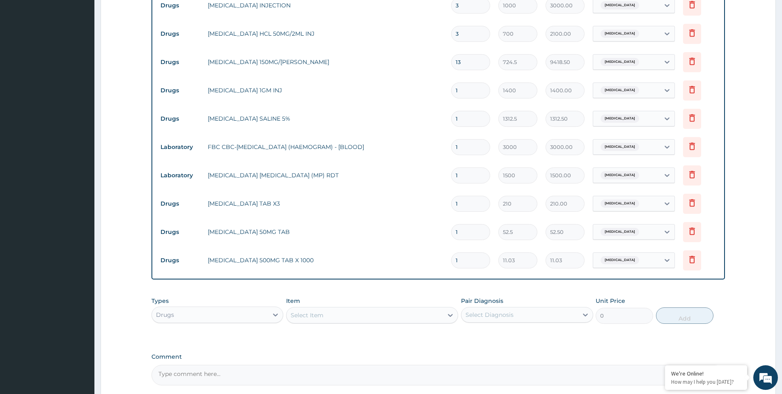
scroll to position [311, 0]
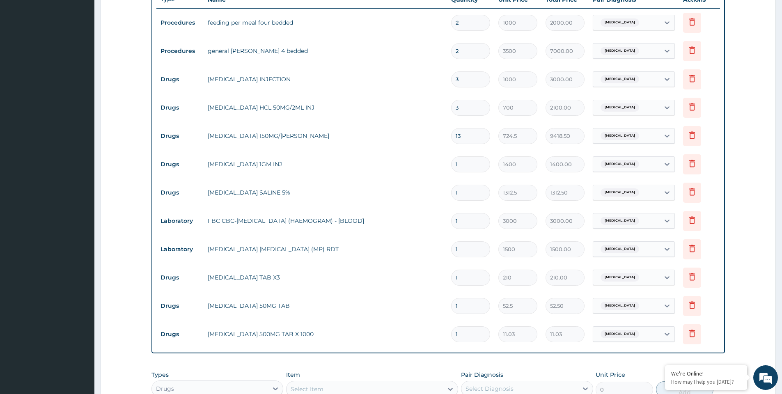
type input "18"
type input "198.54"
type input "18"
click at [467, 306] on input "1" at bounding box center [470, 306] width 39 height 16
type input "10"
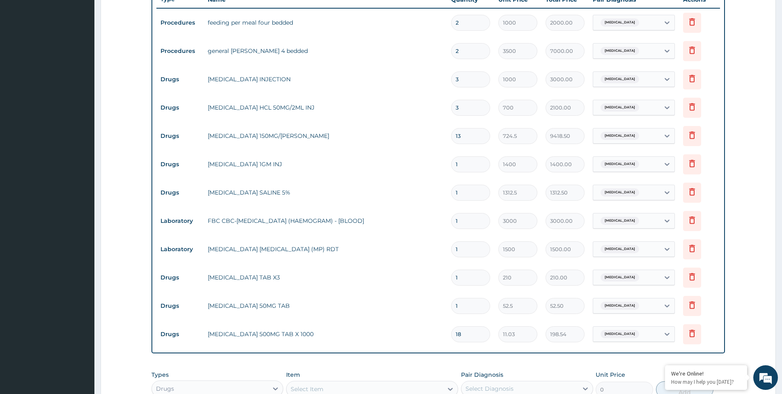
type input "525.00"
type input "10"
drag, startPoint x: 464, startPoint y: 281, endPoint x: 451, endPoint y: 281, distance: 12.7
click at [452, 281] on input "1" at bounding box center [470, 278] width 39 height 16
type input "3"
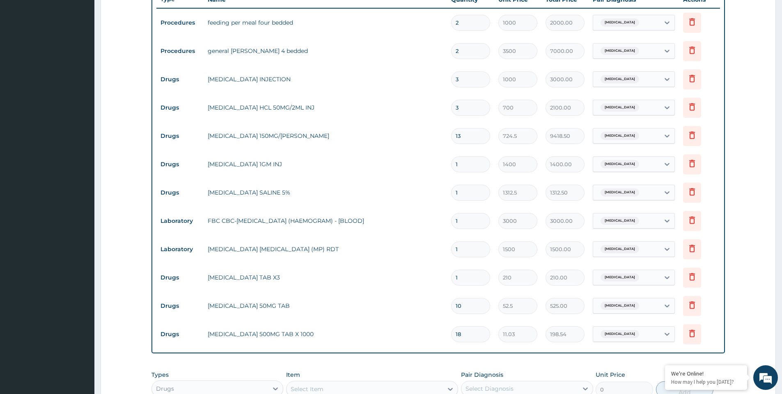
type input "630.00"
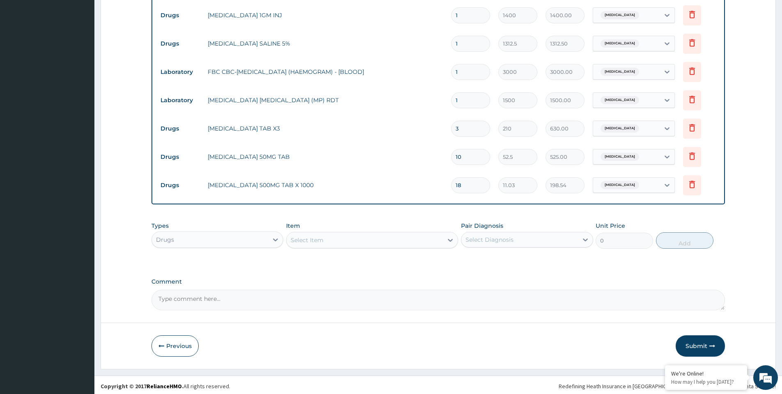
scroll to position [462, 0]
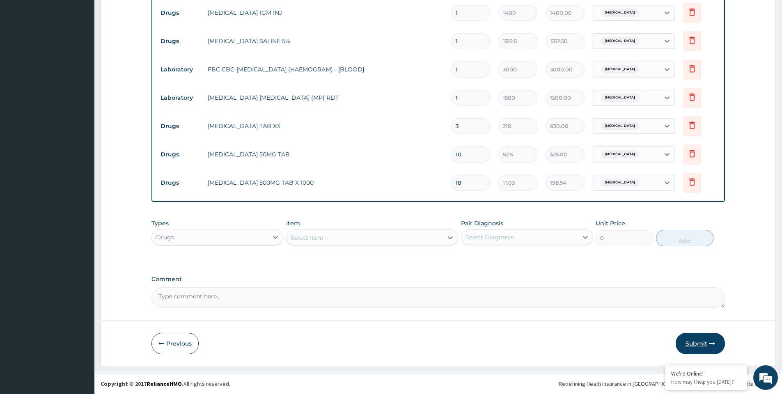
type input "3"
click at [692, 341] on button "Submit" at bounding box center [699, 343] width 49 height 21
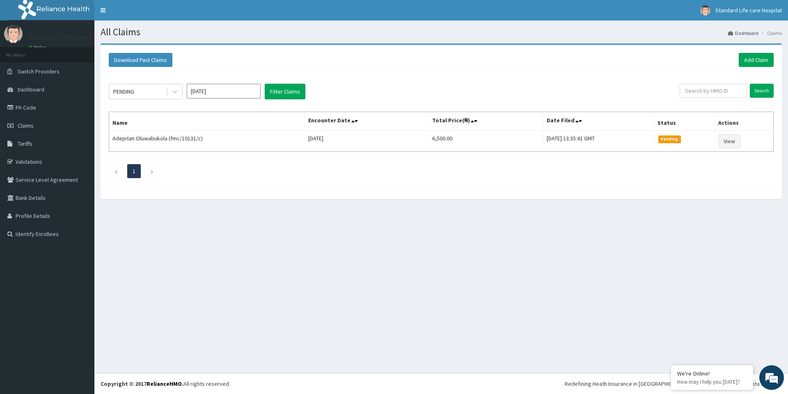
click at [361, 319] on div "All Claims Dashboard Claims Download Paid Claims Add Claim × Note you can only …" at bounding box center [440, 197] width 693 height 352
